Goal: Task Accomplishment & Management: Manage account settings

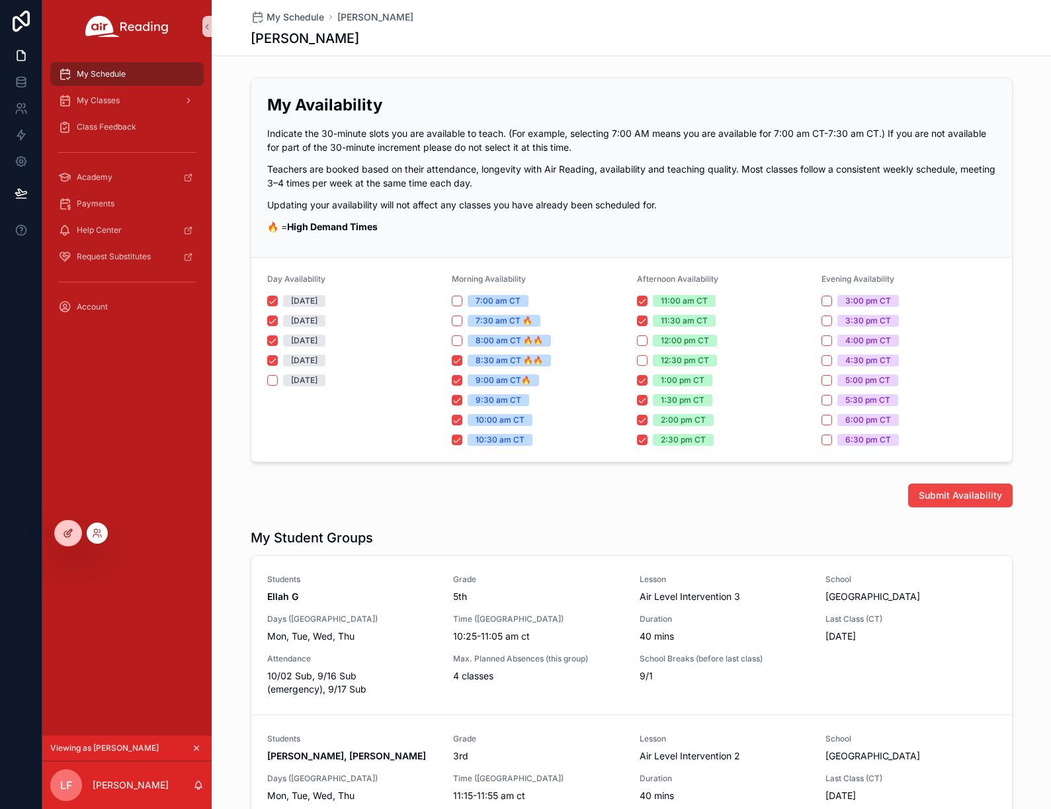
click at [57, 529] on div at bounding box center [68, 532] width 26 height 25
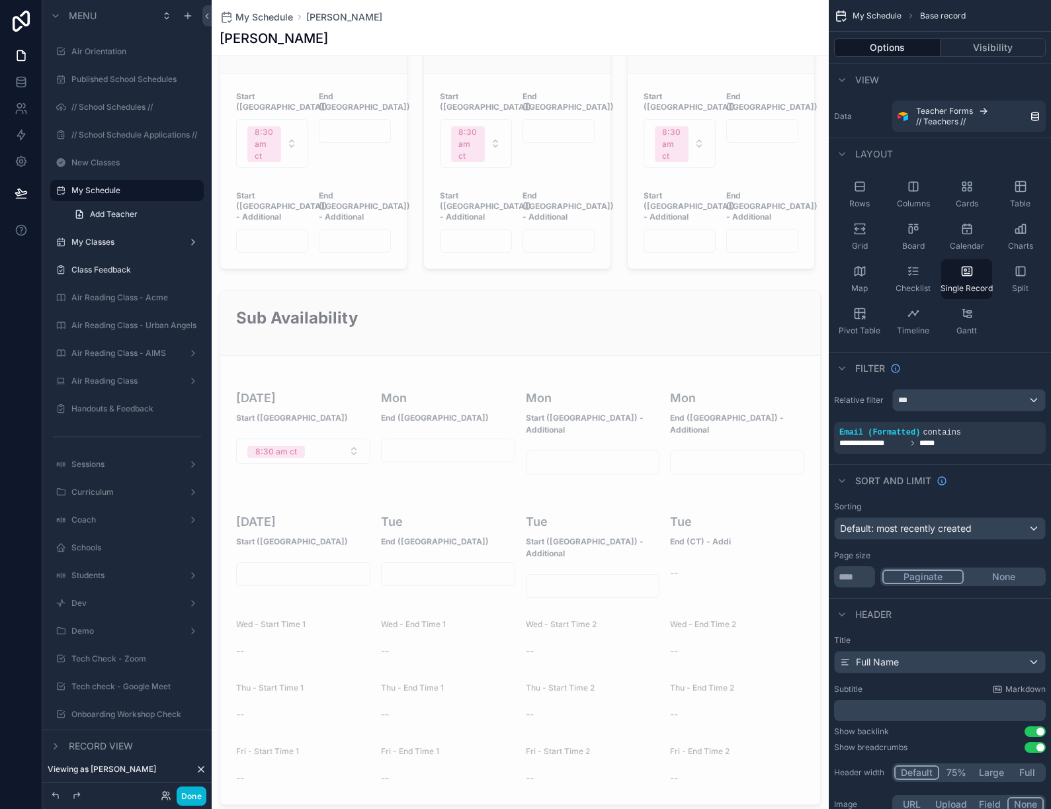
scroll to position [947, 0]
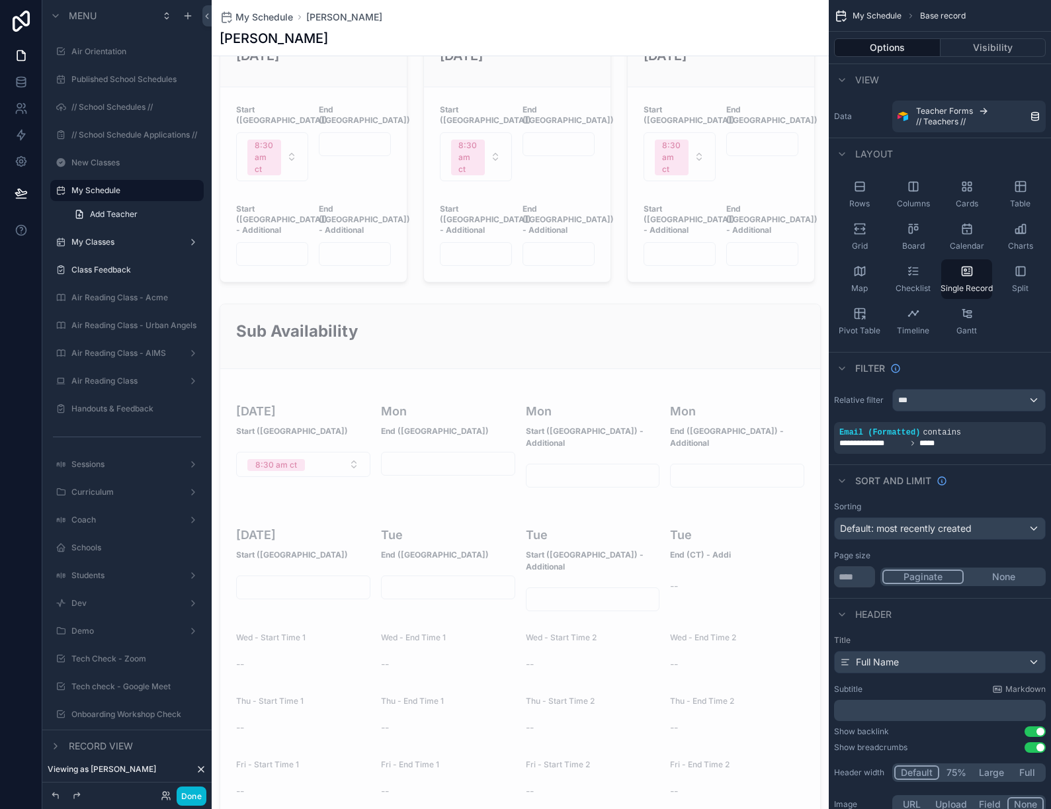
click at [397, 298] on div "scrollable content" at bounding box center [520, 560] width 617 height 525
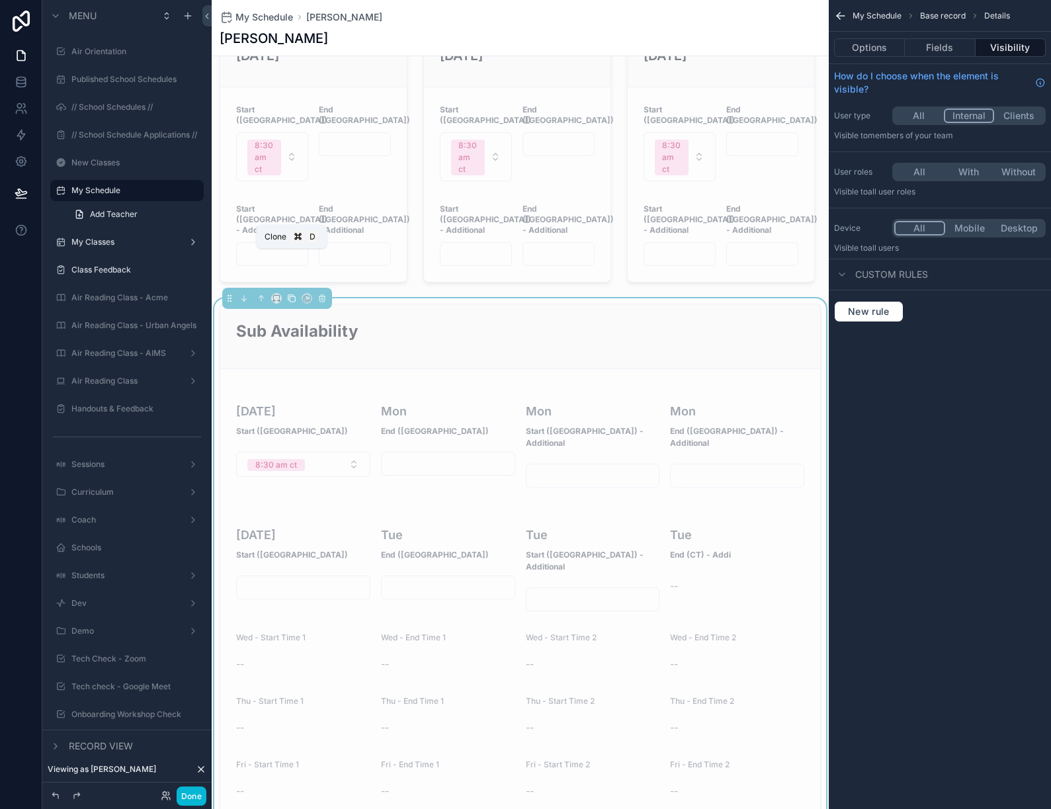
click at [290, 294] on icon "scrollable content" at bounding box center [291, 298] width 9 height 9
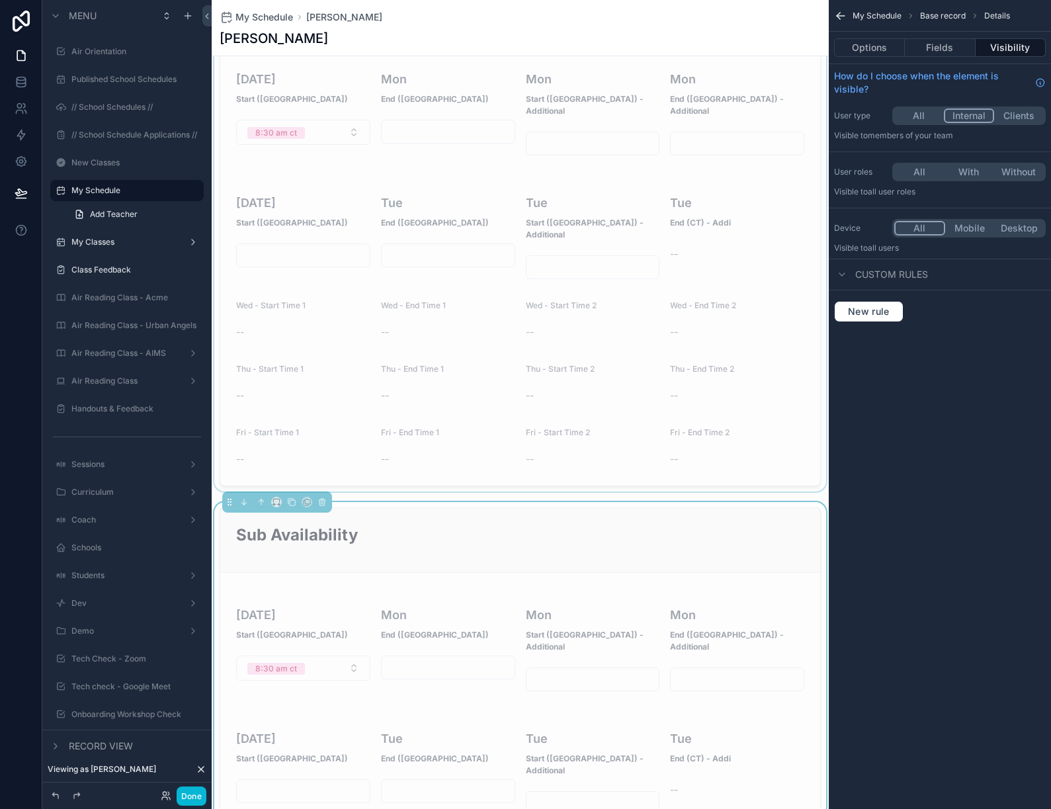
scroll to position [1281, 0]
click at [478, 522] on h2 "Sub Availability" at bounding box center [520, 533] width 568 height 22
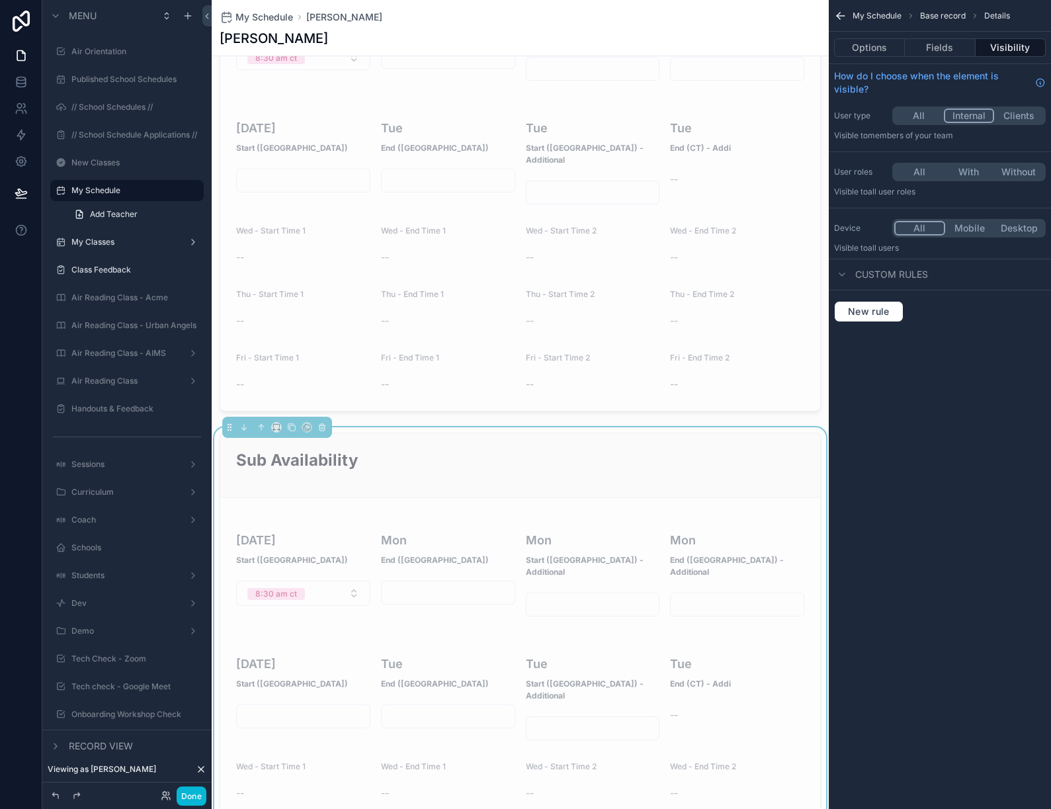
scroll to position [1425, 0]
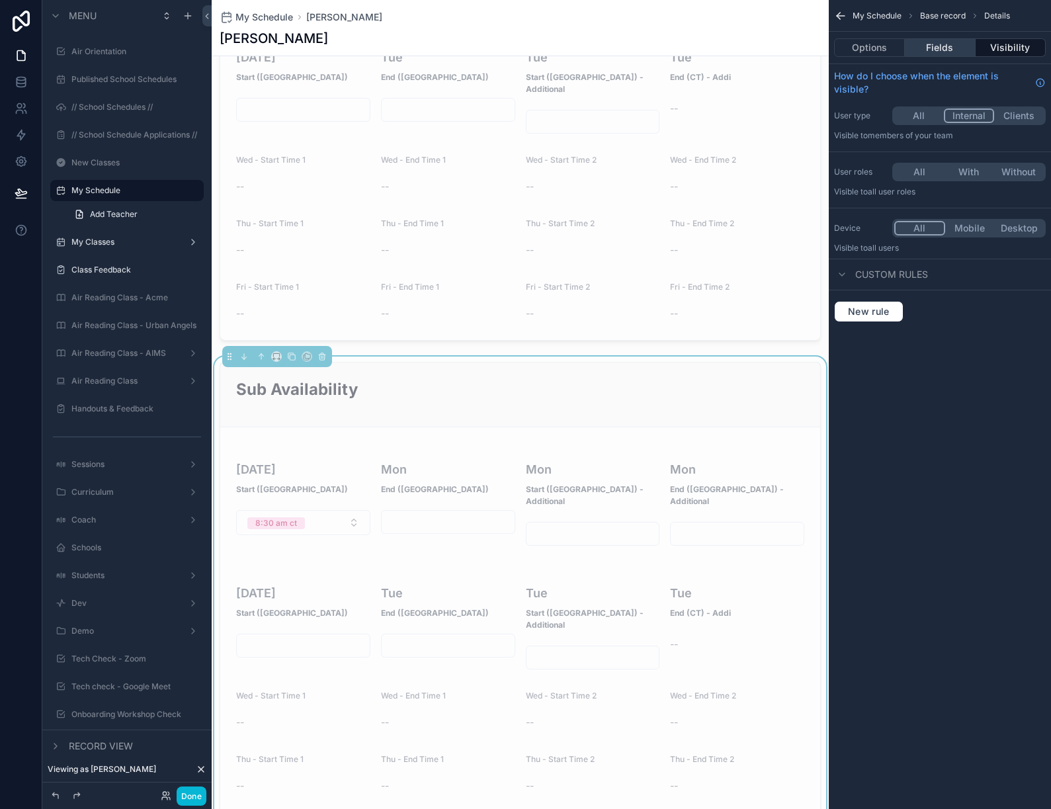
click at [938, 48] on button "Fields" at bounding box center [939, 47] width 70 height 19
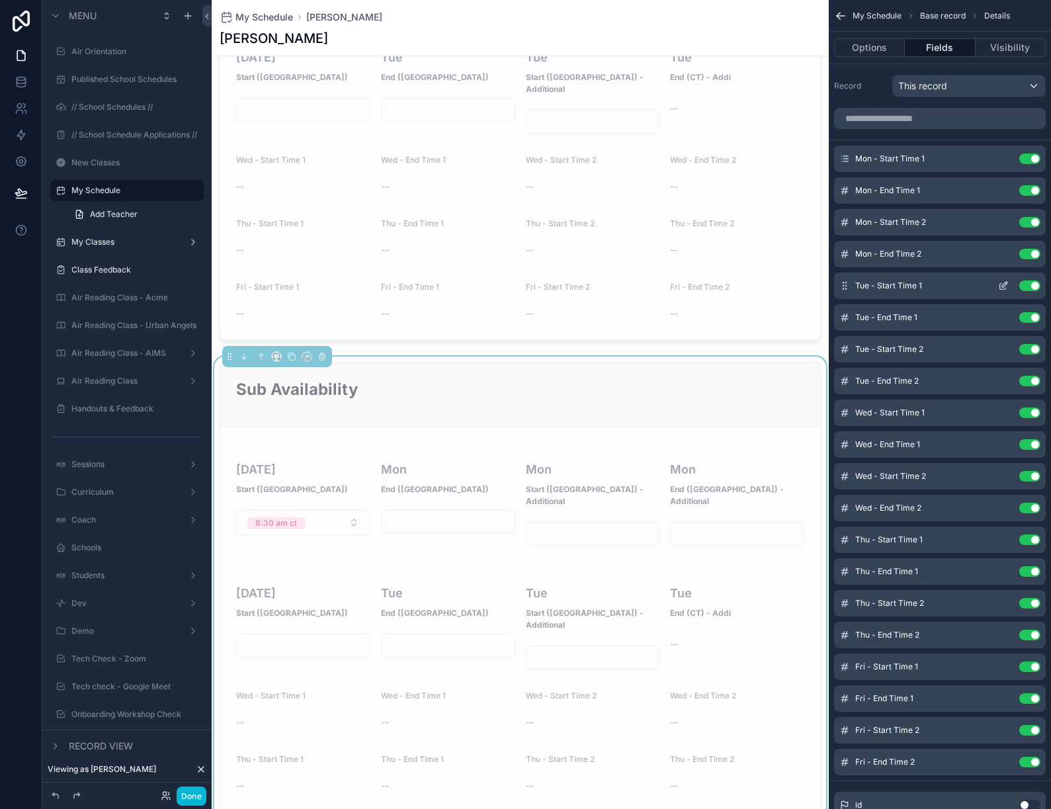
click at [1033, 288] on button "Use setting" at bounding box center [1029, 285] width 21 height 11
click at [1033, 312] on button "Use setting" at bounding box center [1029, 317] width 21 height 11
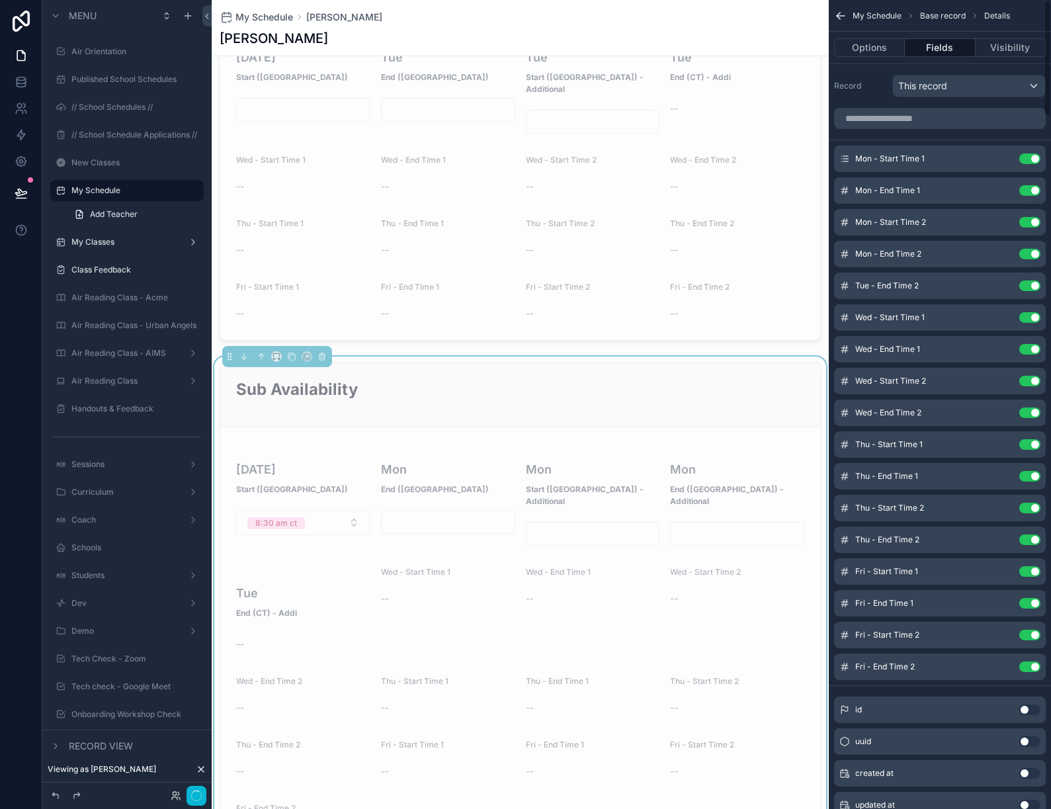
click at [1033, 288] on button "Use setting" at bounding box center [1029, 285] width 21 height 11
click at [1033, 312] on button "Use setting" at bounding box center [1029, 317] width 21 height 11
click at [1033, 344] on button "Use setting" at bounding box center [1029, 349] width 21 height 11
click at [1033, 376] on button "Use setting" at bounding box center [1029, 381] width 21 height 11
click at [1033, 407] on button "Use setting" at bounding box center [1029, 412] width 21 height 11
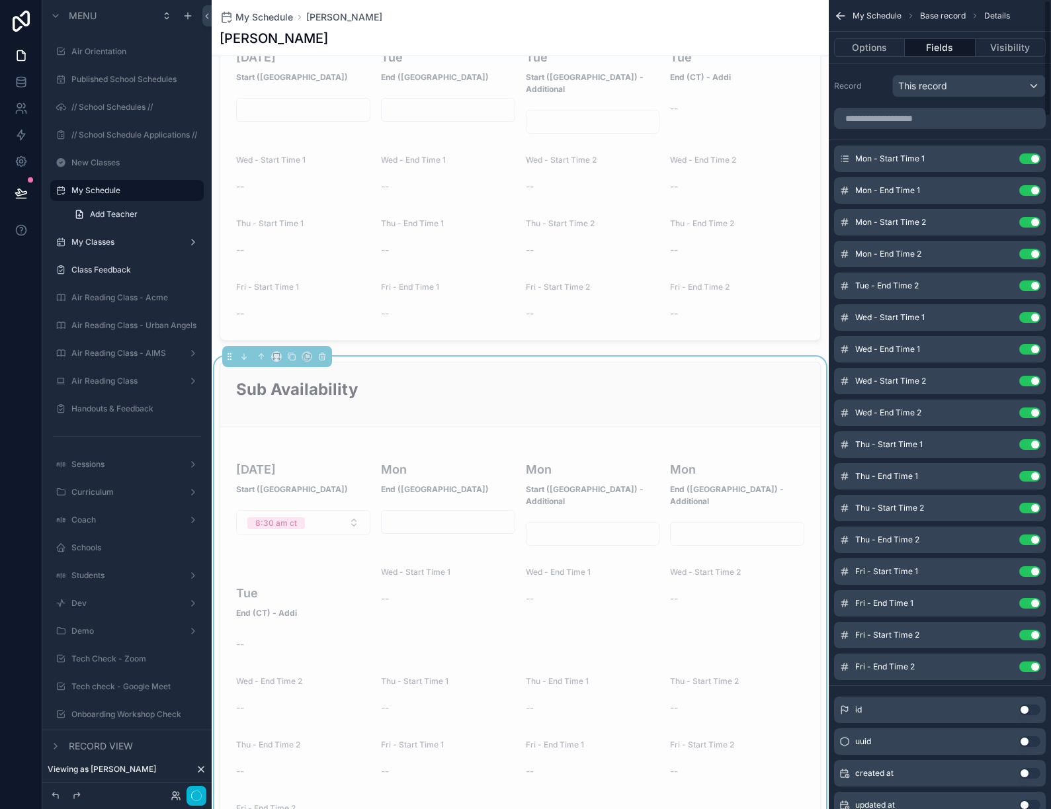
click at [1033, 439] on button "Use setting" at bounding box center [1029, 444] width 21 height 11
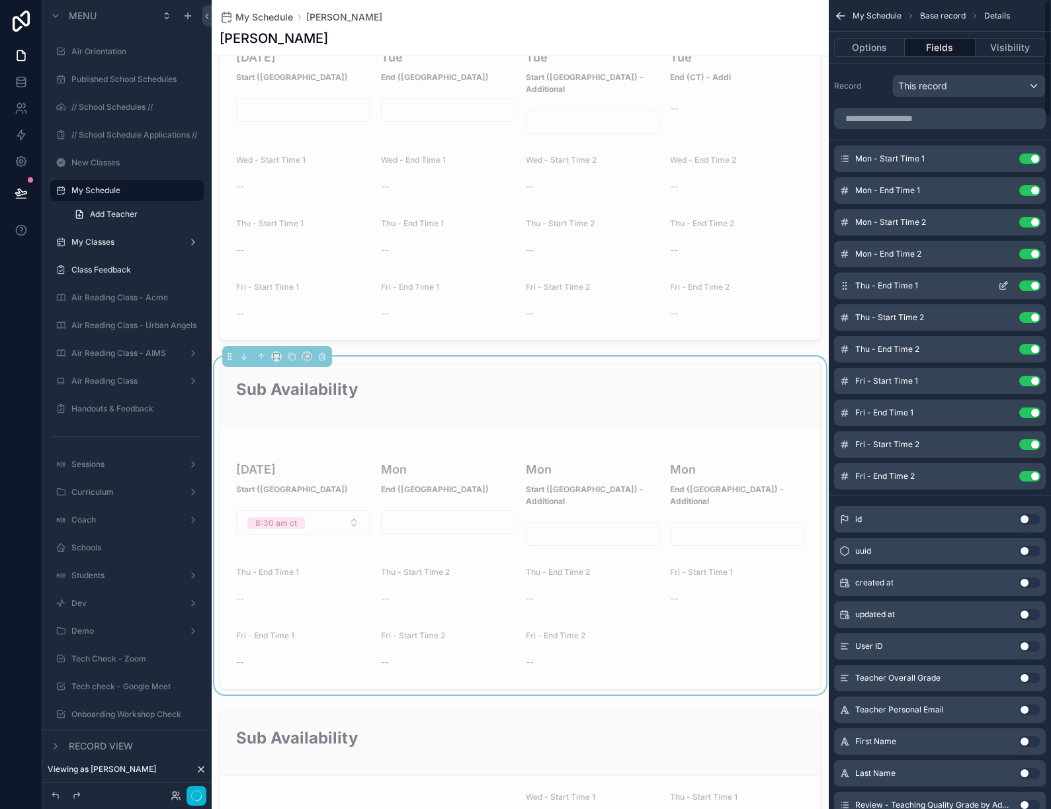
click at [1031, 286] on button "Use setting" at bounding box center [1029, 285] width 21 height 11
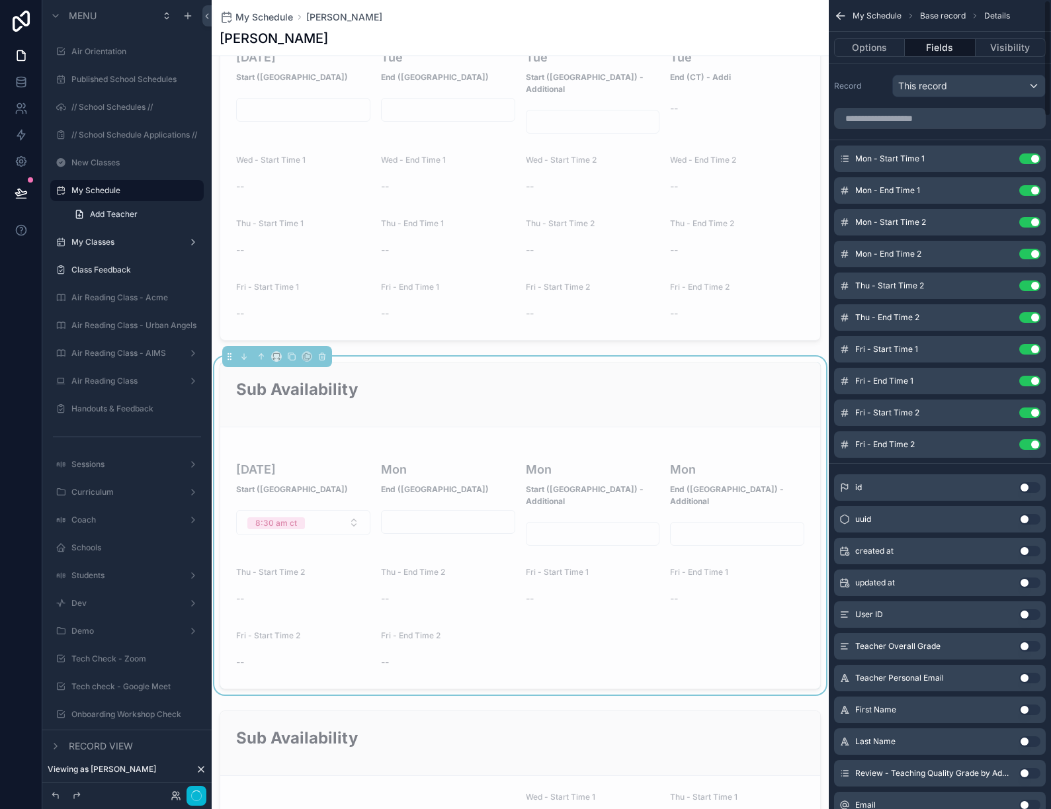
click at [1031, 286] on button "Use setting" at bounding box center [1029, 285] width 21 height 11
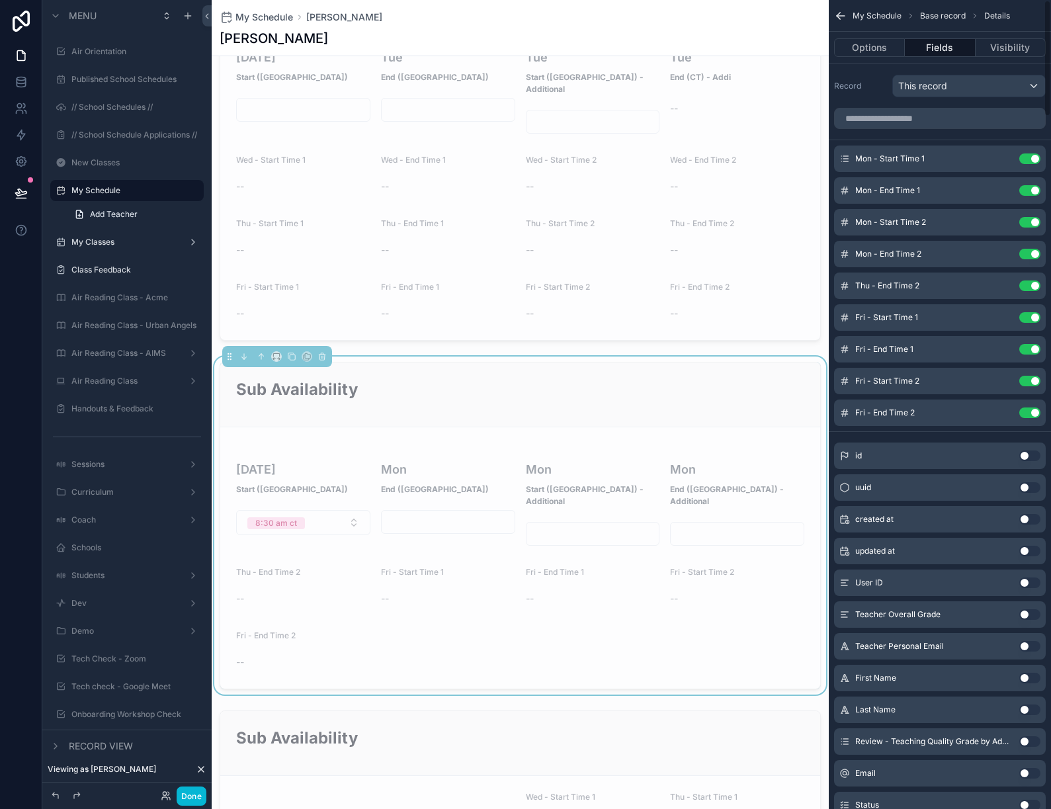
click at [1031, 286] on button "Use setting" at bounding box center [1029, 285] width 21 height 11
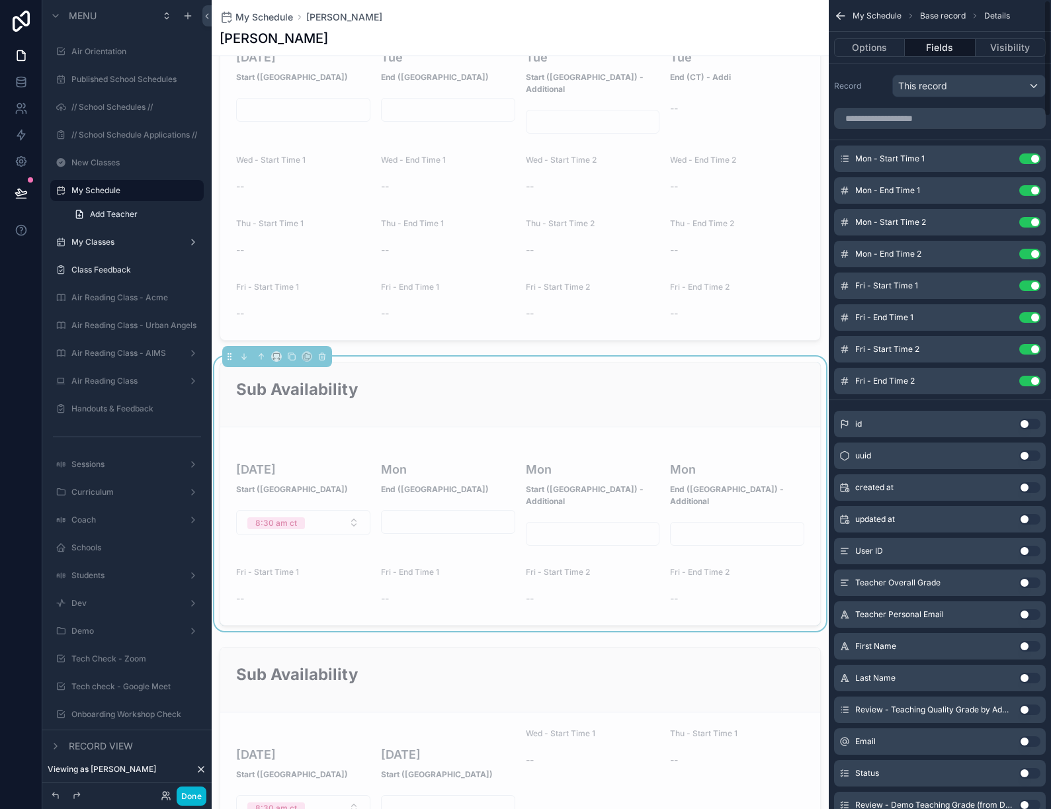
click at [1031, 286] on button "Use setting" at bounding box center [1029, 285] width 21 height 11
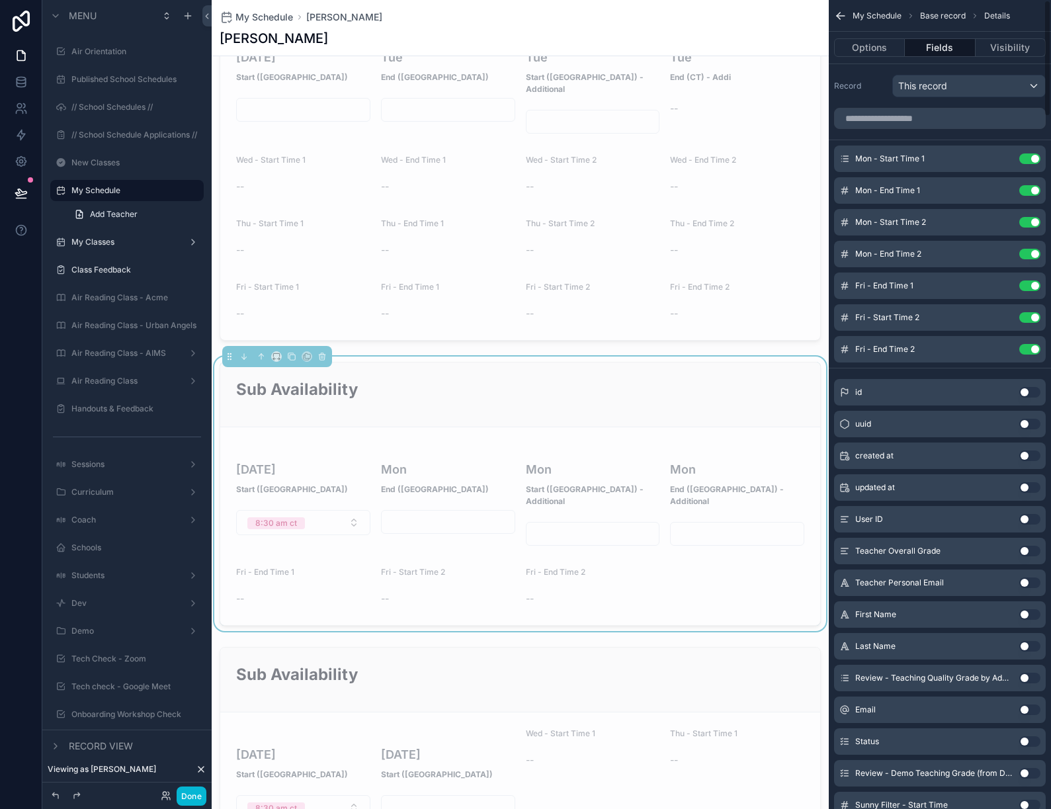
click at [1031, 286] on button "Use setting" at bounding box center [1029, 285] width 21 height 11
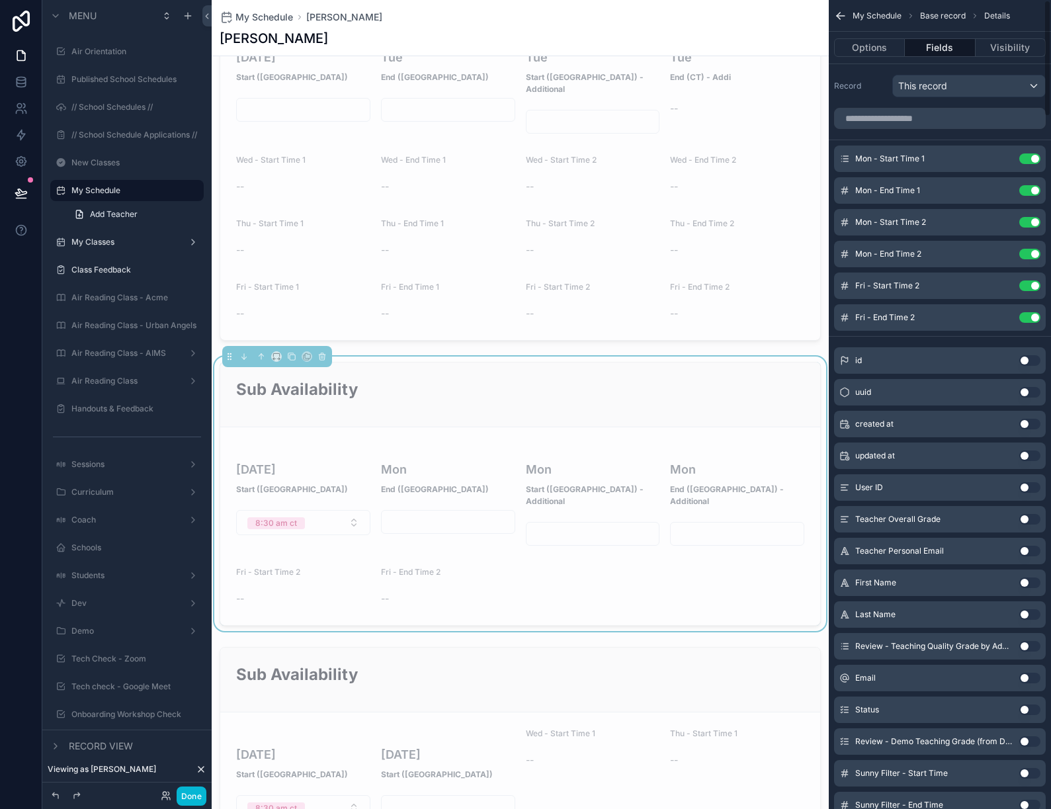
click at [1031, 286] on button "Use setting" at bounding box center [1029, 285] width 21 height 11
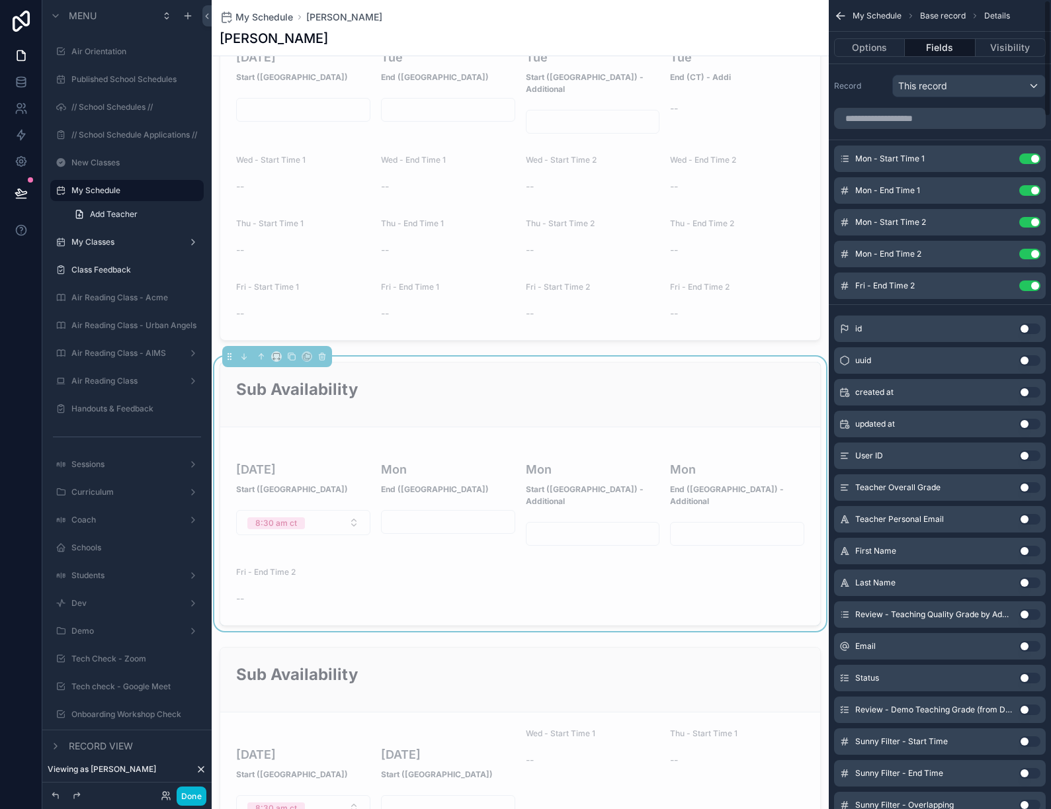
click at [1031, 286] on button "Use setting" at bounding box center [1029, 285] width 21 height 11
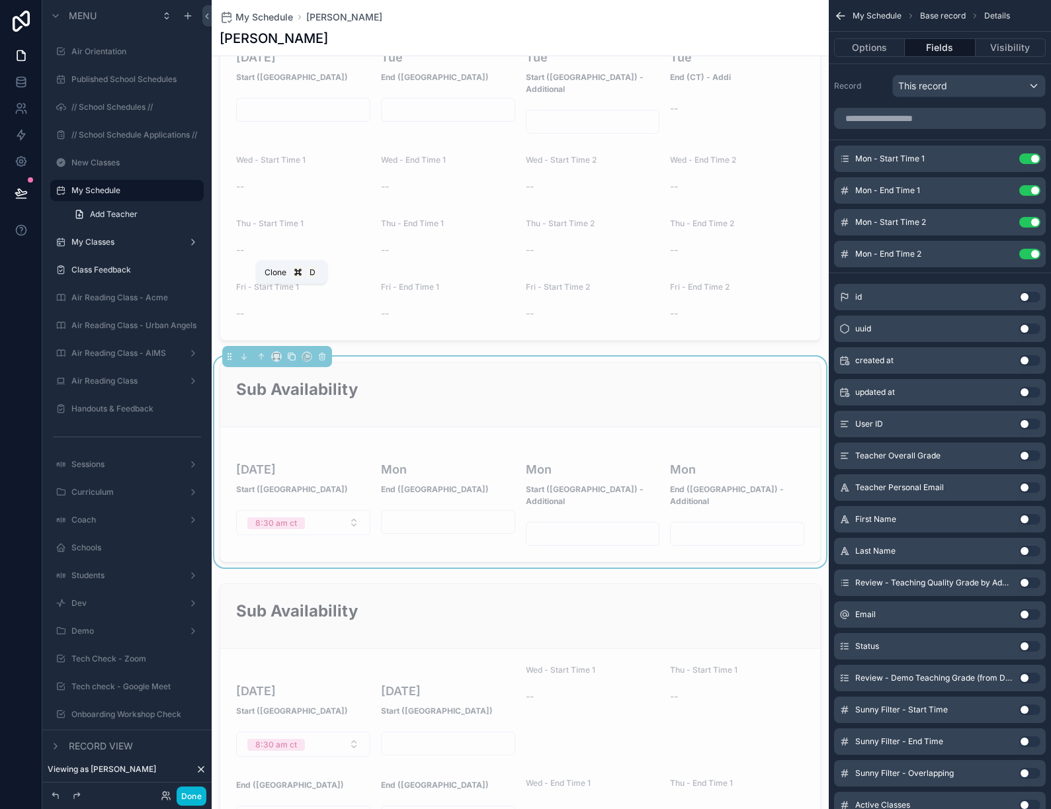
click at [293, 352] on icon "scrollable content" at bounding box center [291, 356] width 9 height 9
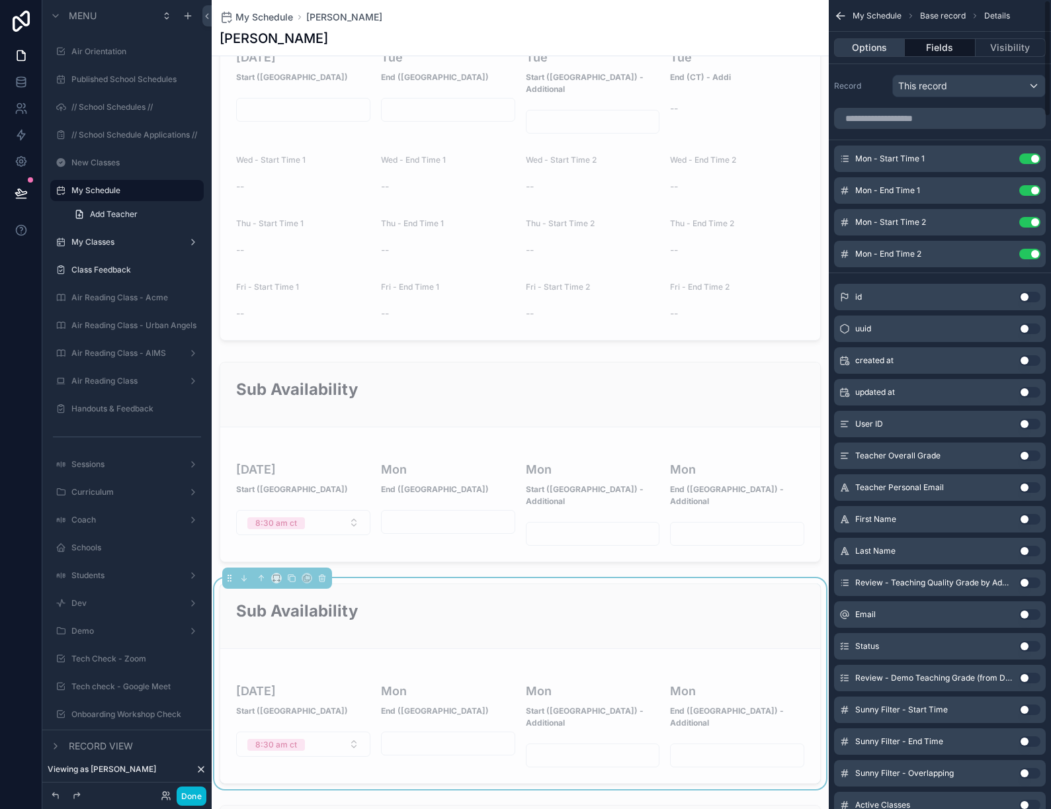
click at [884, 46] on button "Options" at bounding box center [869, 47] width 71 height 19
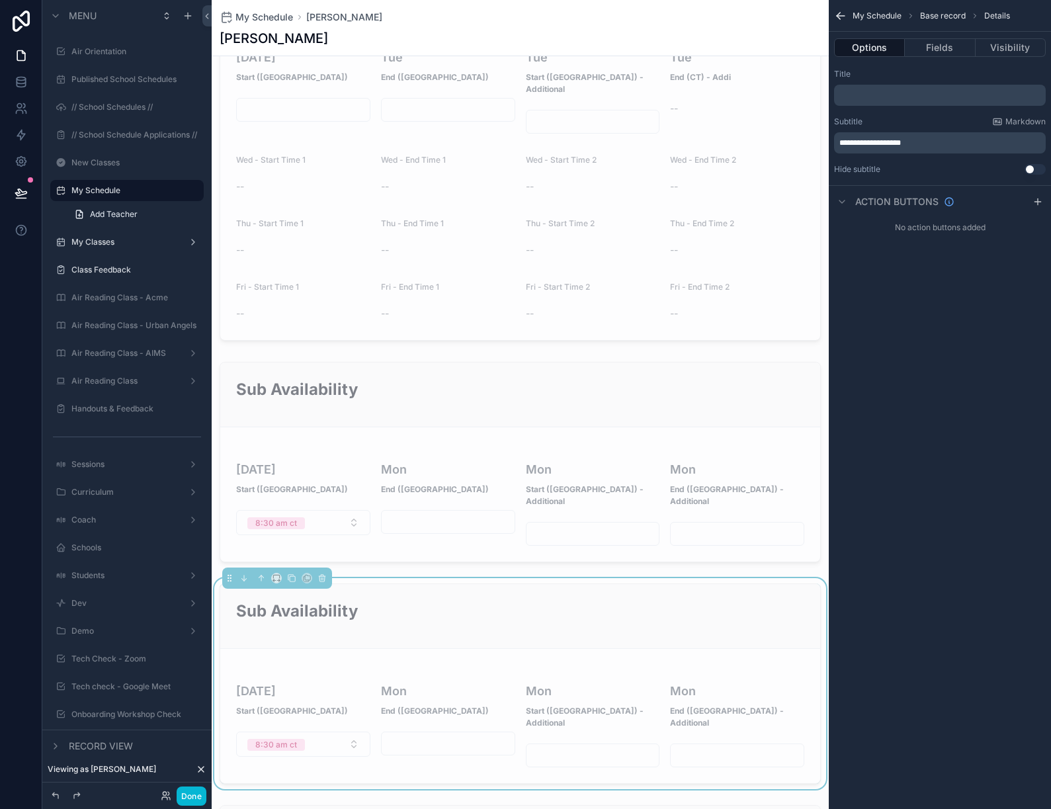
click at [900, 147] on span "**********" at bounding box center [869, 143] width 61 height 8
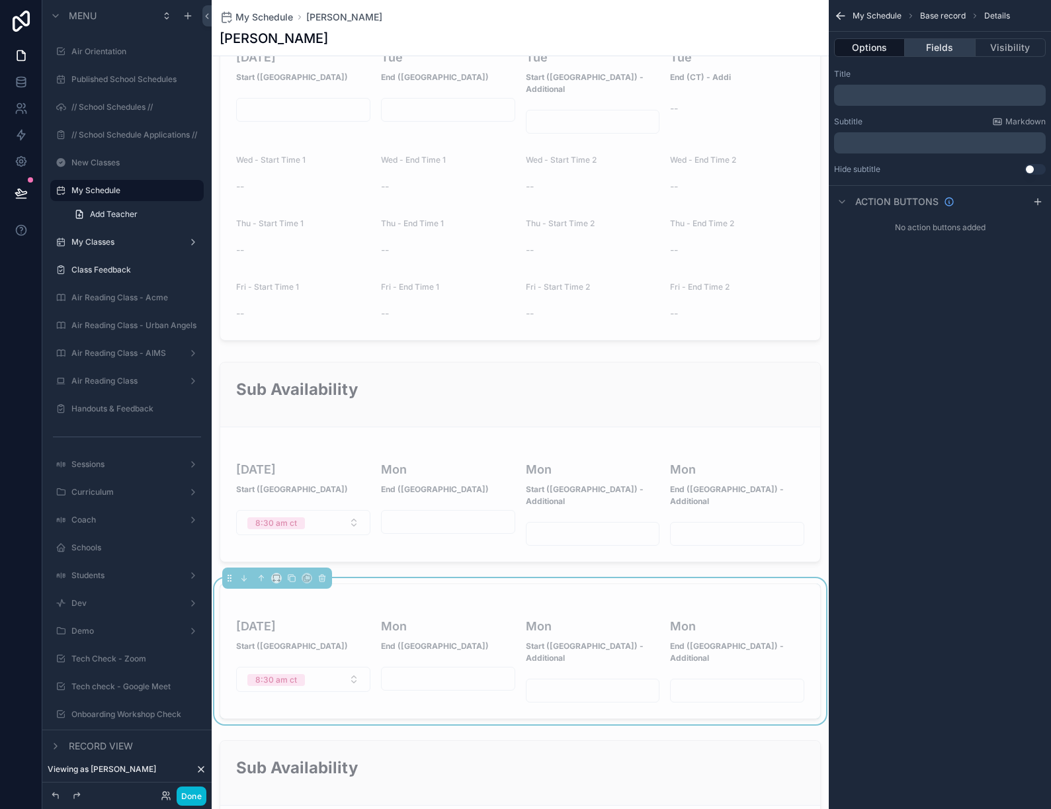
click at [935, 49] on button "Fields" at bounding box center [939, 47] width 70 height 19
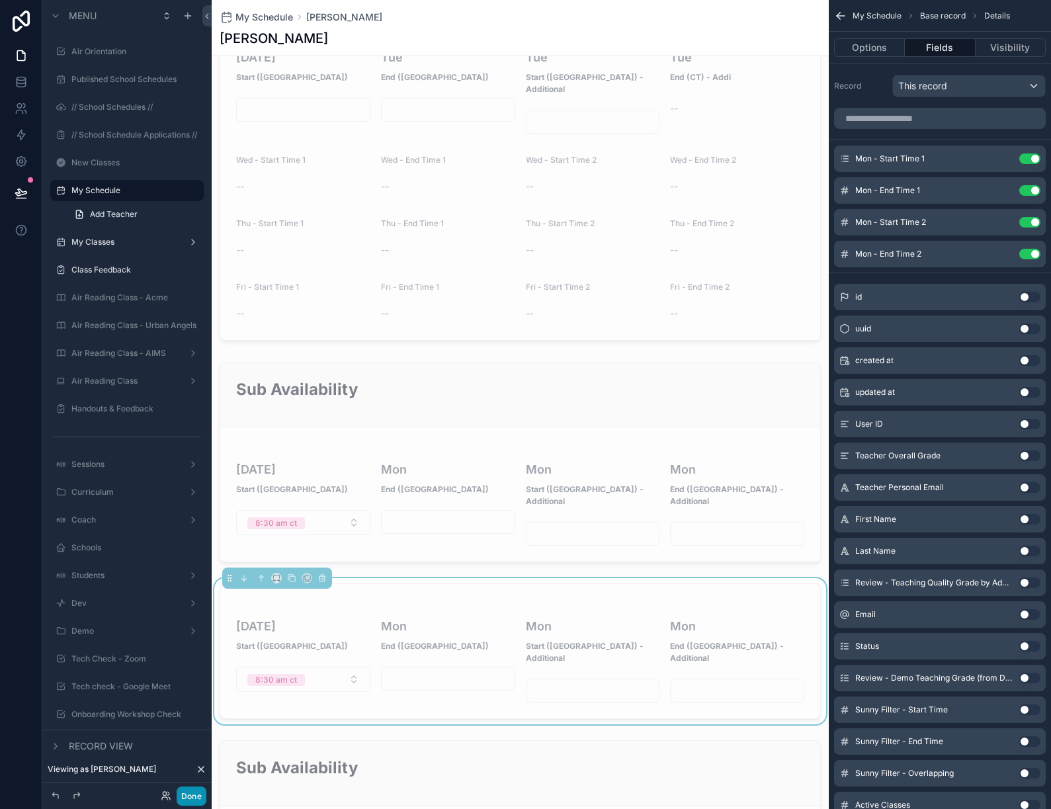
click at [192, 795] on button "Done" at bounding box center [192, 795] width 30 height 19
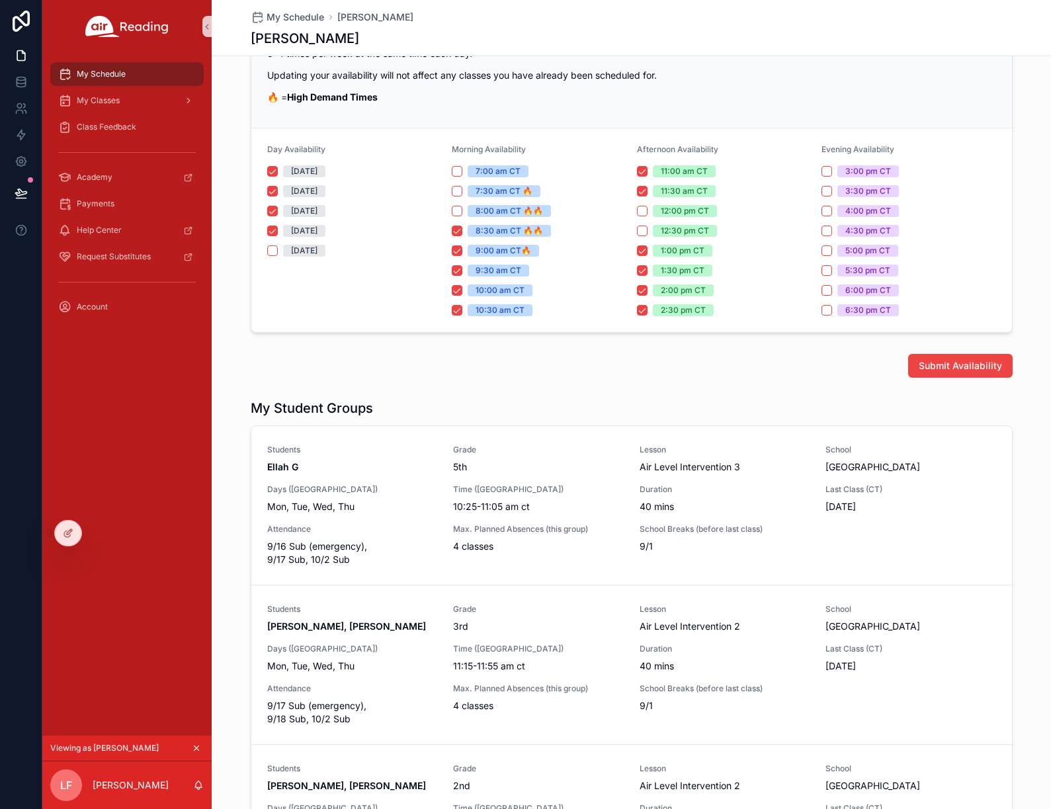
scroll to position [122, 0]
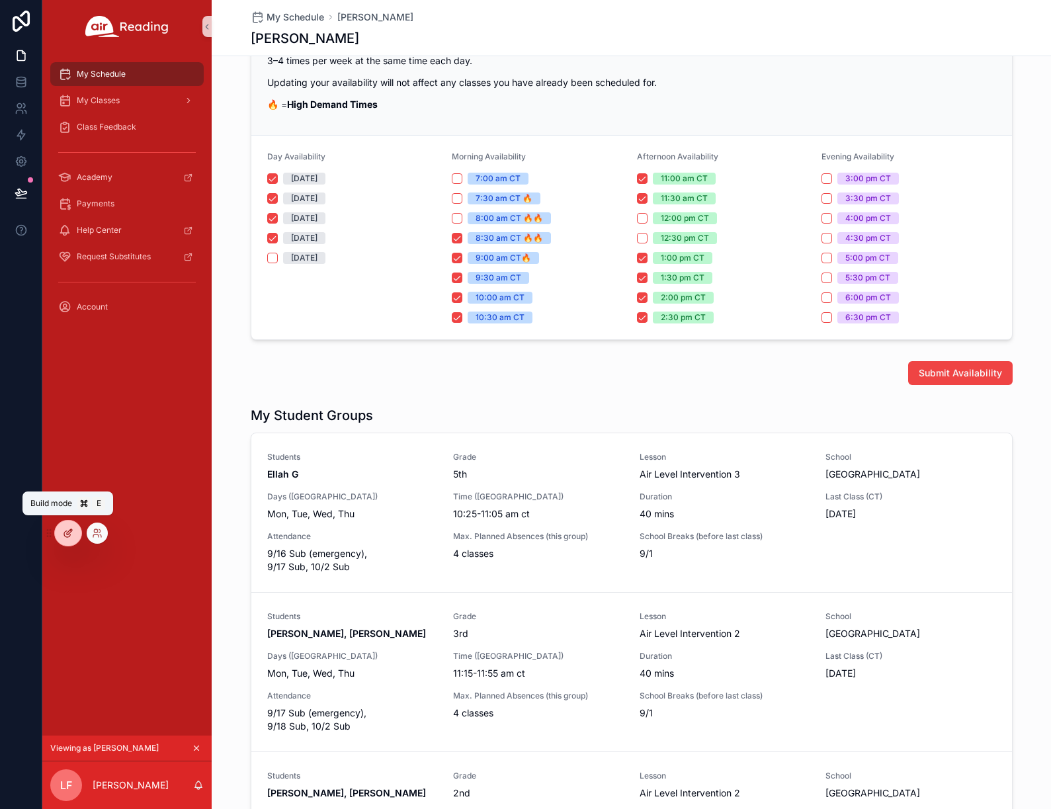
click at [70, 534] on icon at bounding box center [68, 533] width 11 height 11
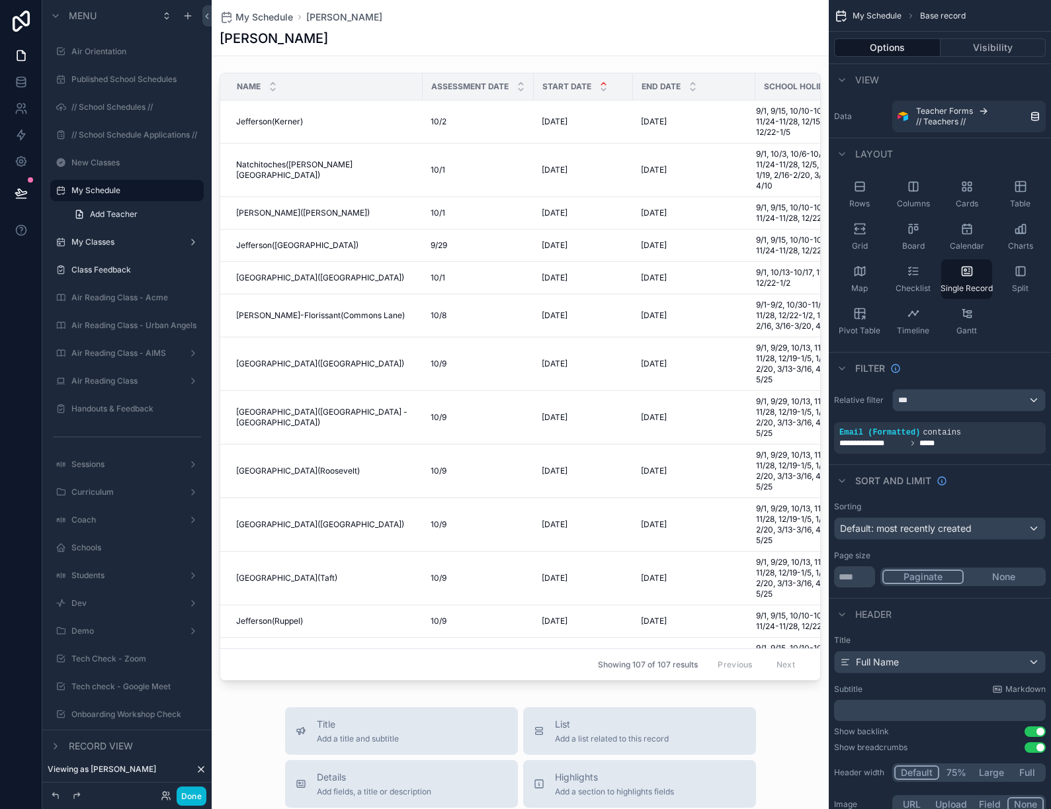
scroll to position [3762, 0]
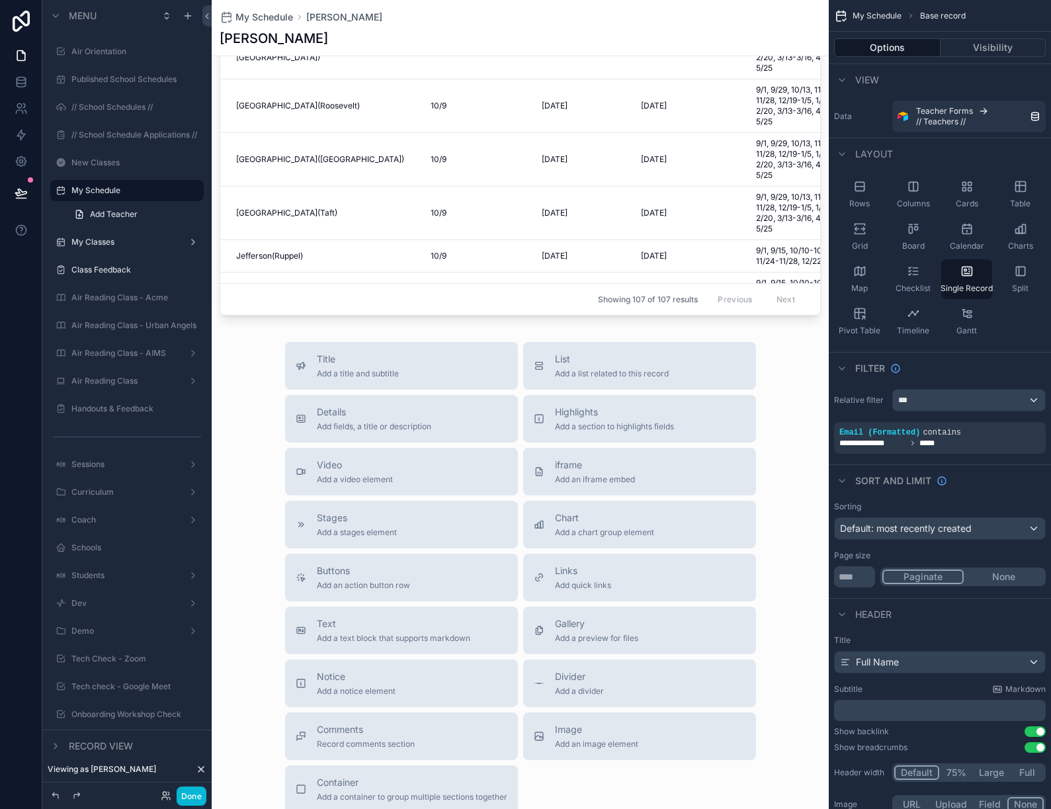
click at [580, 686] on span "Add a divider" at bounding box center [579, 691] width 49 height 11
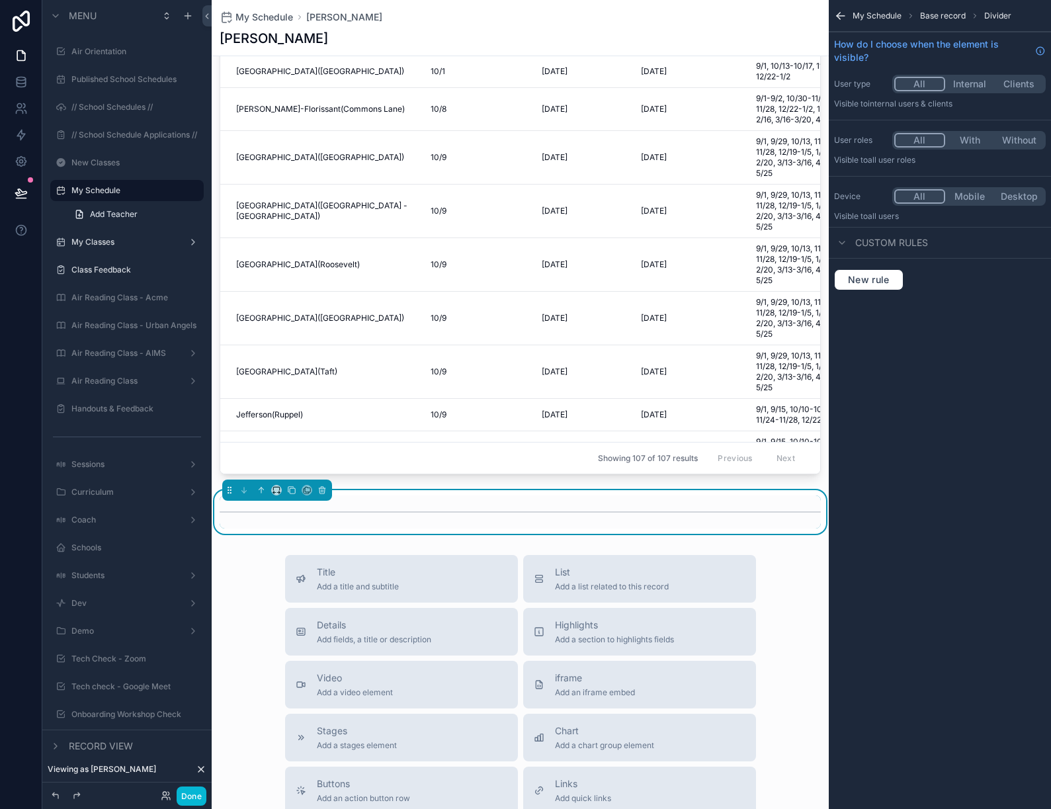
scroll to position [3600, 0]
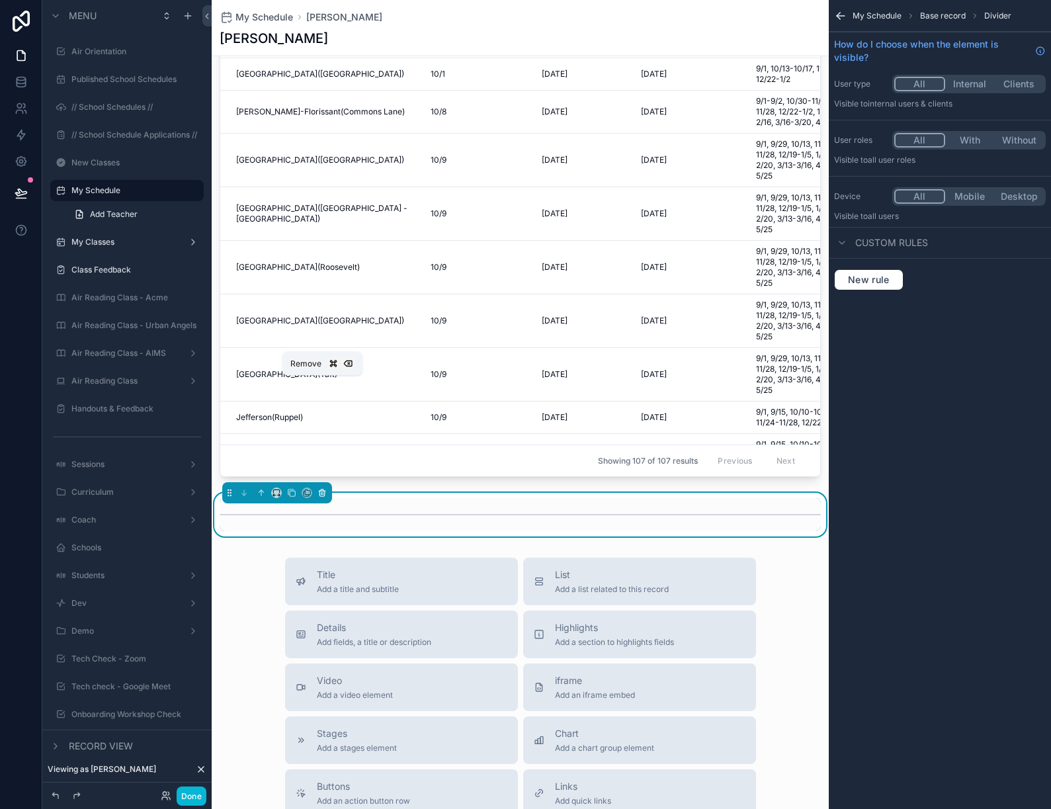
click at [323, 488] on icon "scrollable content" at bounding box center [321, 492] width 9 height 9
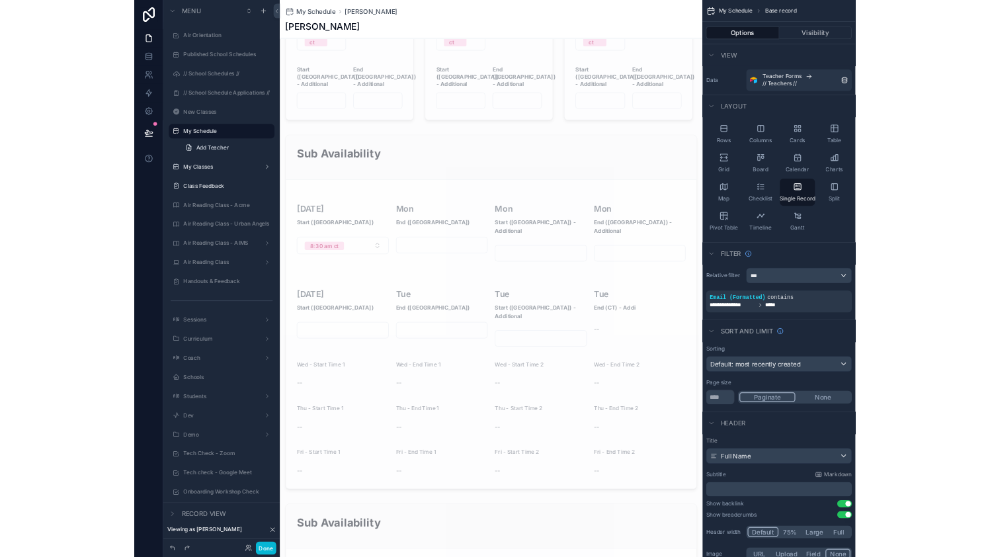
scroll to position [1056, 0]
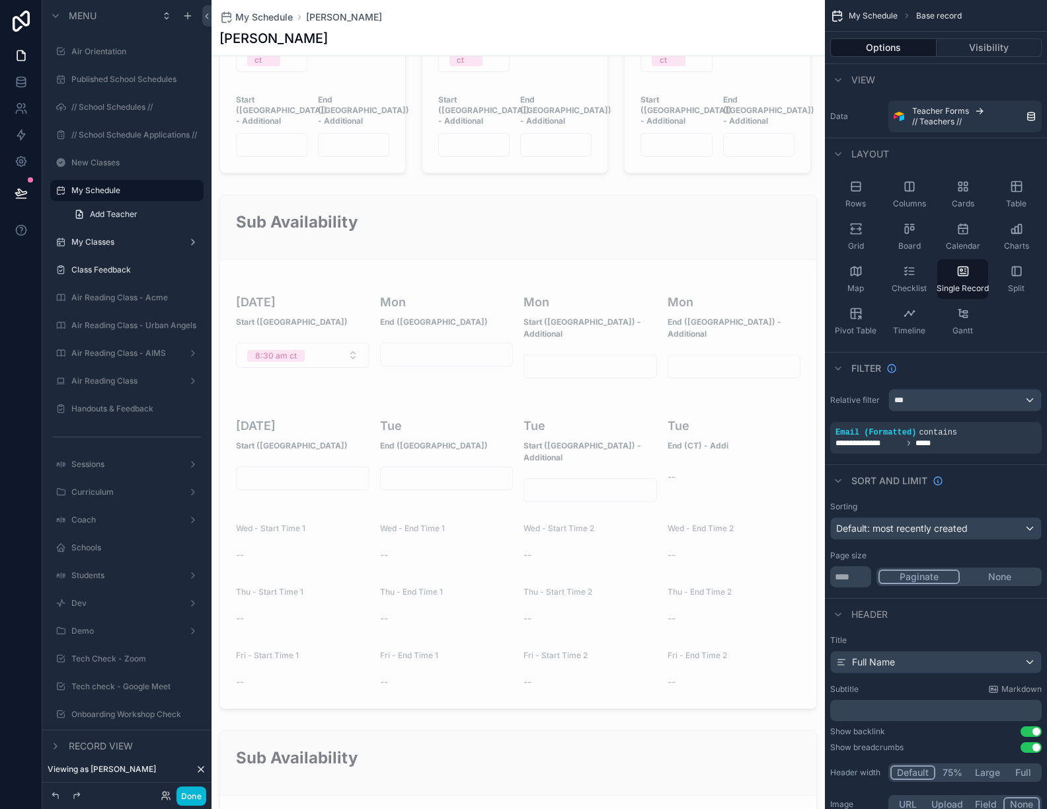
click at [364, 212] on div "scrollable content" at bounding box center [519, 451] width 614 height 525
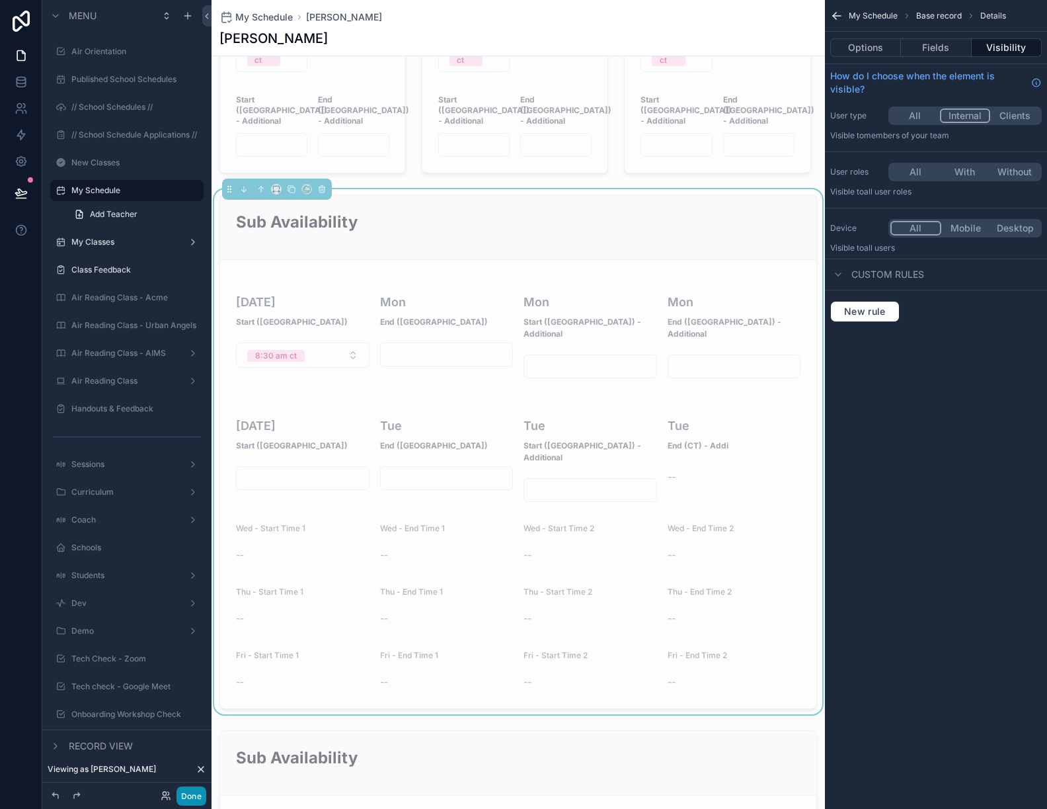
click at [179, 789] on button "Done" at bounding box center [192, 795] width 30 height 19
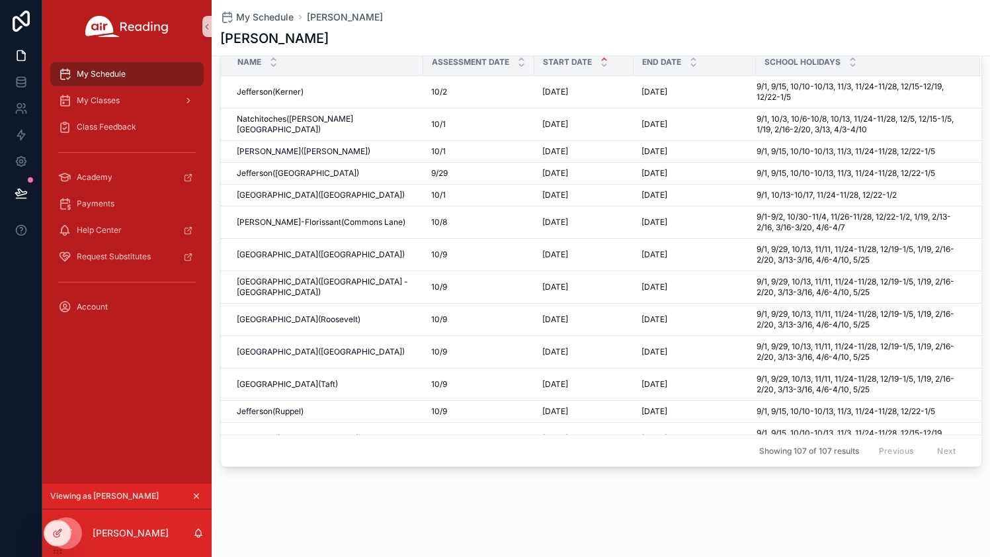
scroll to position [1035, 0]
